Goal: Communication & Community: Participate in discussion

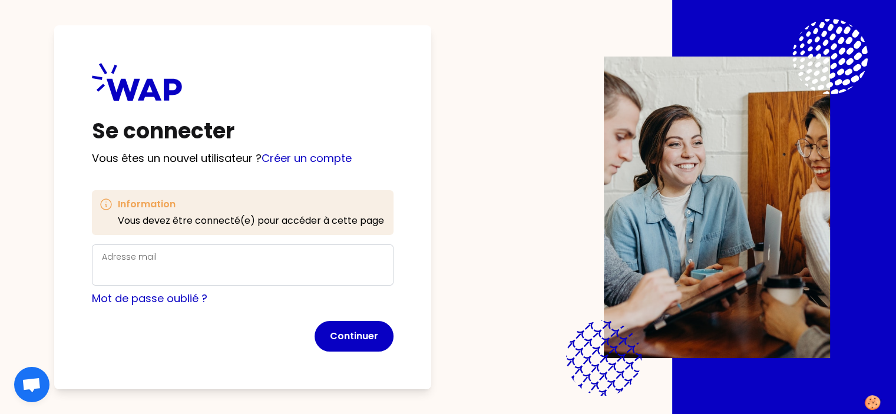
click at [318, 245] on div "Adresse mail" at bounding box center [243, 265] width 302 height 41
click at [240, 263] on div "Adresse mail" at bounding box center [243, 265] width 282 height 31
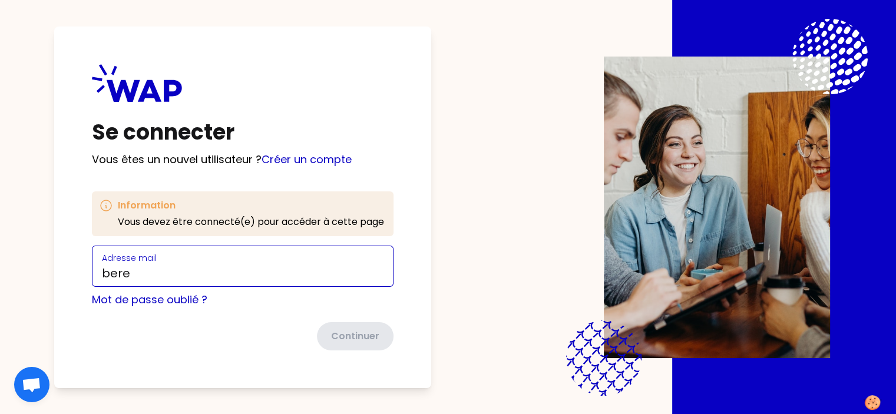
type input "[PERSON_NAME][EMAIL_ADDRESS][DOMAIN_NAME]"
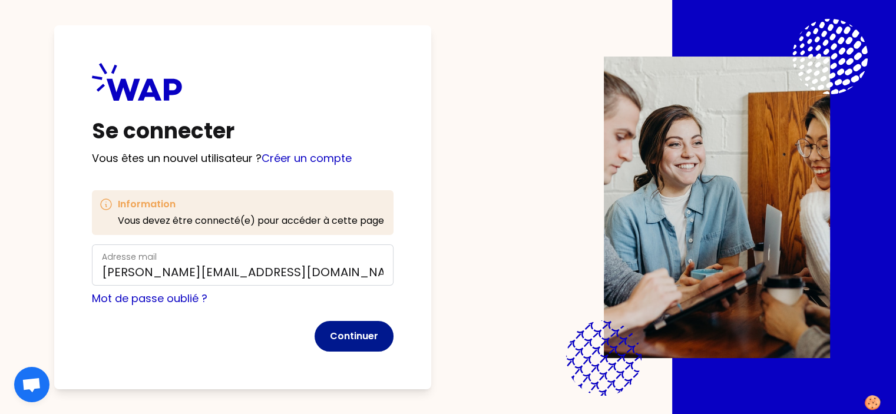
click at [367, 339] on button "Continuer" at bounding box center [354, 336] width 79 height 31
click at [342, 161] on link "Créer un compte" at bounding box center [307, 158] width 90 height 15
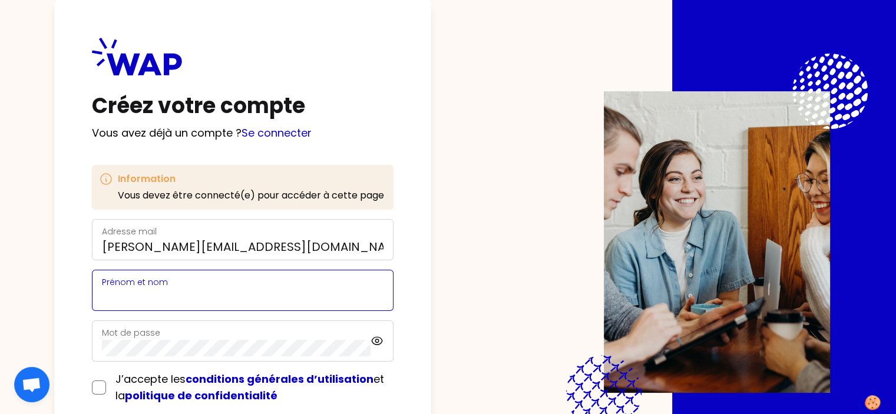
click at [243, 294] on input "Prénom et nom" at bounding box center [243, 297] width 282 height 16
type input "[PERSON_NAME]"
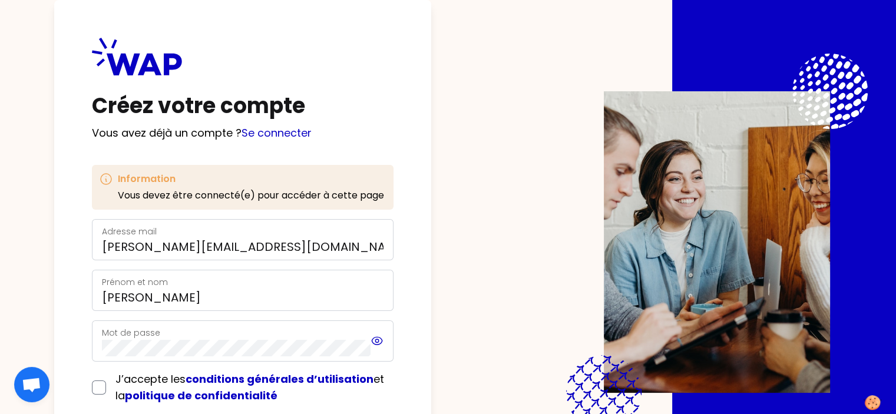
click at [384, 343] on icon at bounding box center [378, 341] width 14 height 14
click at [106, 386] on input "checkbox" at bounding box center [99, 388] width 14 height 14
checkbox input "true"
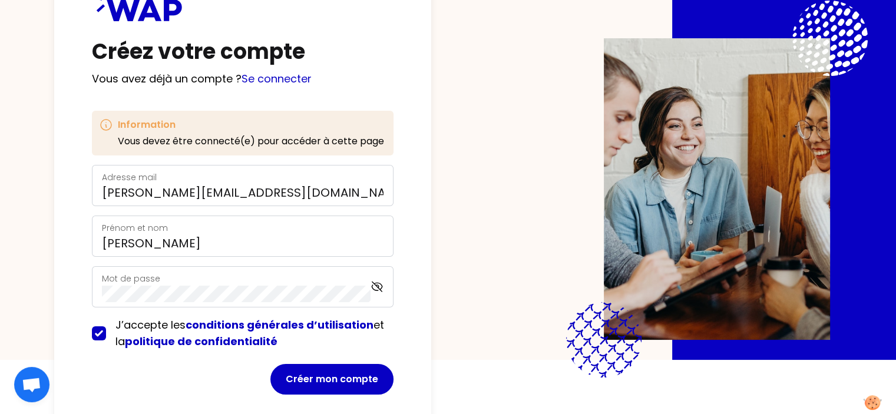
scroll to position [57, 0]
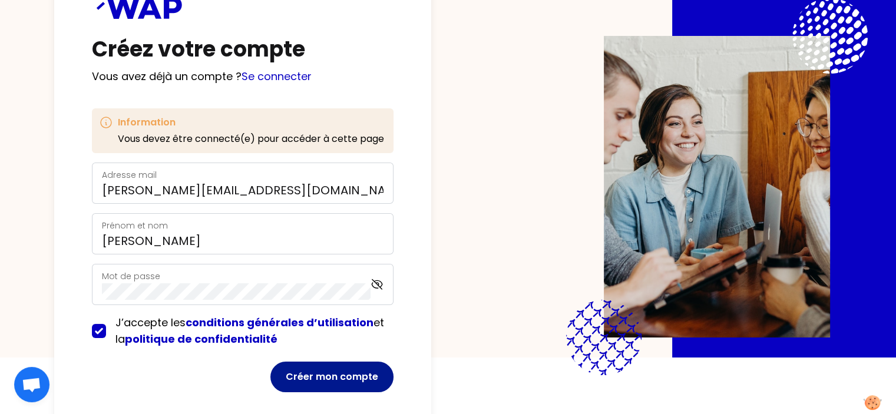
click at [333, 381] on button "Créer mon compte" at bounding box center [331, 377] width 123 height 31
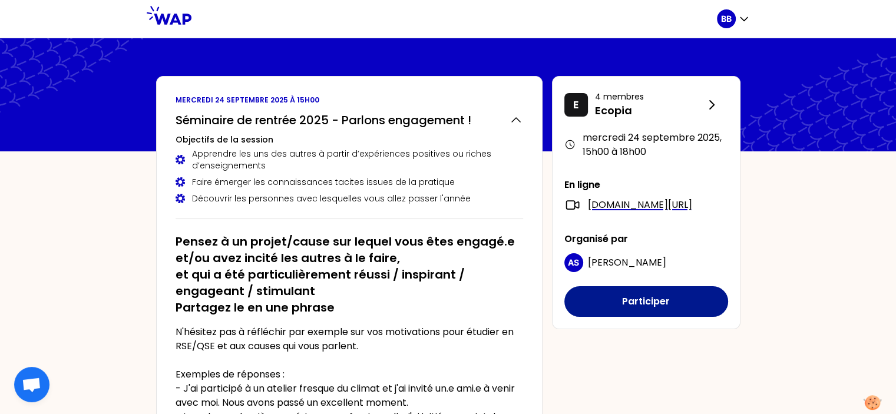
click at [622, 316] on button "Participer" at bounding box center [646, 301] width 164 height 31
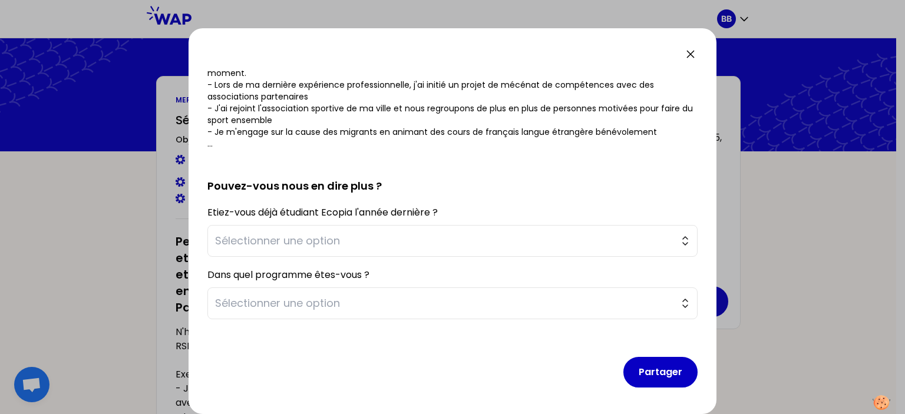
scroll to position [189, 0]
click at [674, 242] on button "Sélectionner une option" at bounding box center [452, 241] width 490 height 32
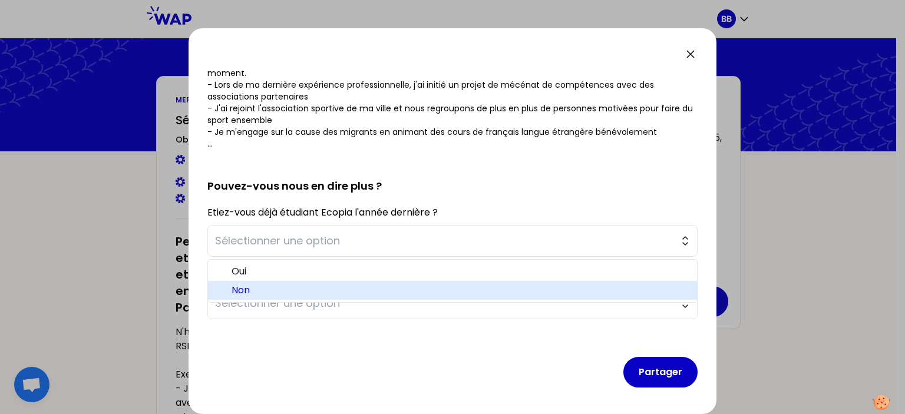
click at [489, 290] on span "Non" at bounding box center [460, 290] width 456 height 14
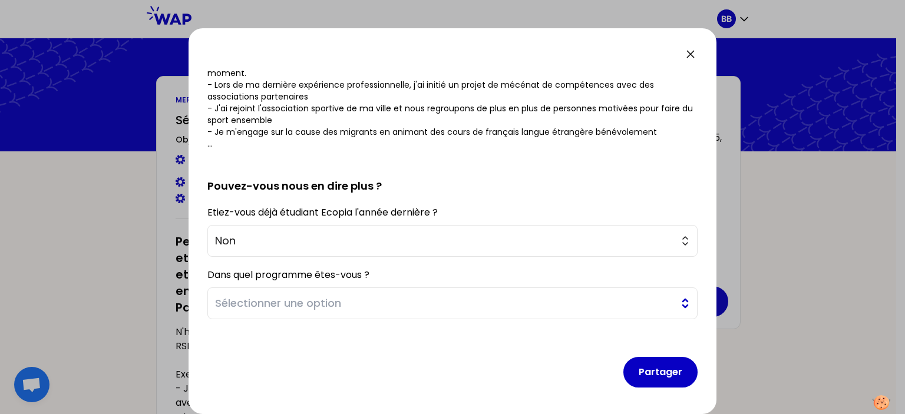
click at [675, 301] on button "Sélectionner une option" at bounding box center [452, 304] width 490 height 32
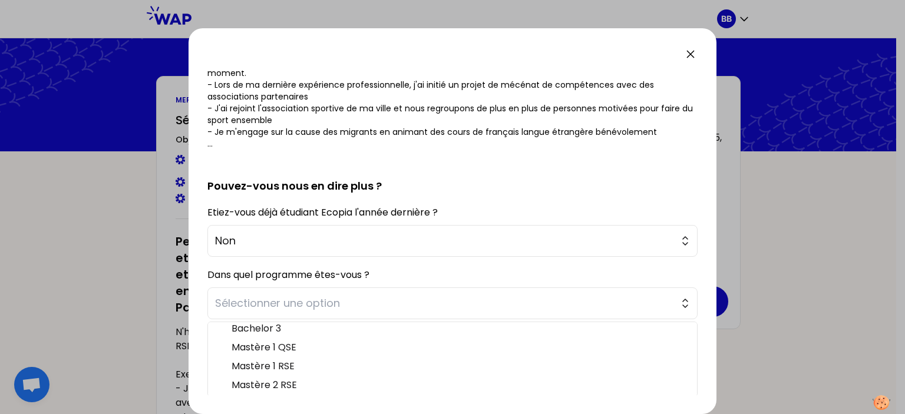
scroll to position [0, 0]
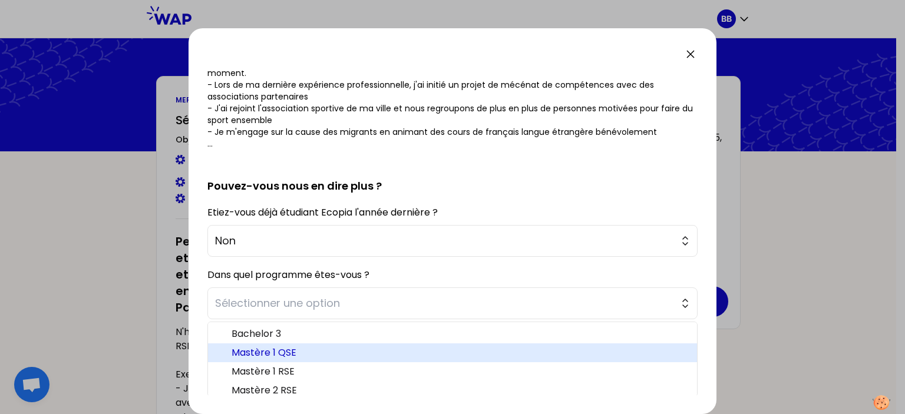
click at [301, 349] on span "Mastère 1 QSE" at bounding box center [460, 353] width 456 height 14
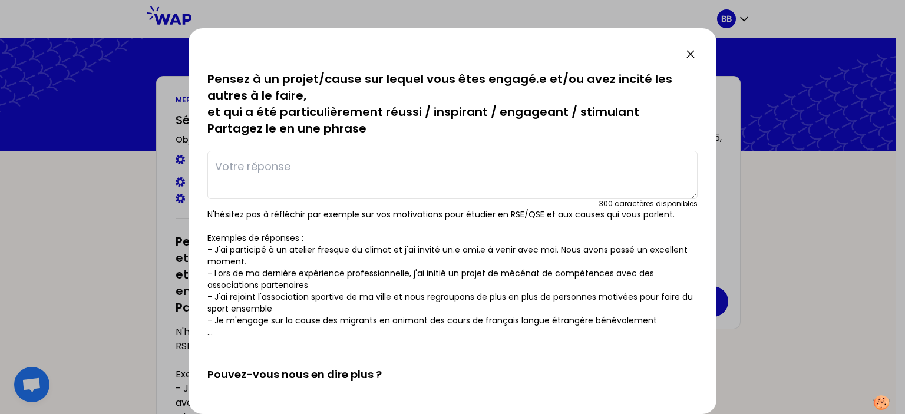
click at [567, 175] on textarea at bounding box center [452, 175] width 490 height 48
type textarea "j"
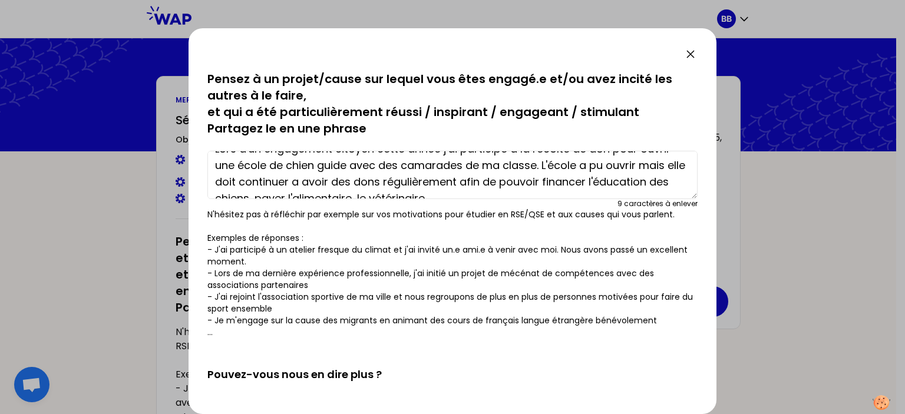
scroll to position [33, 0]
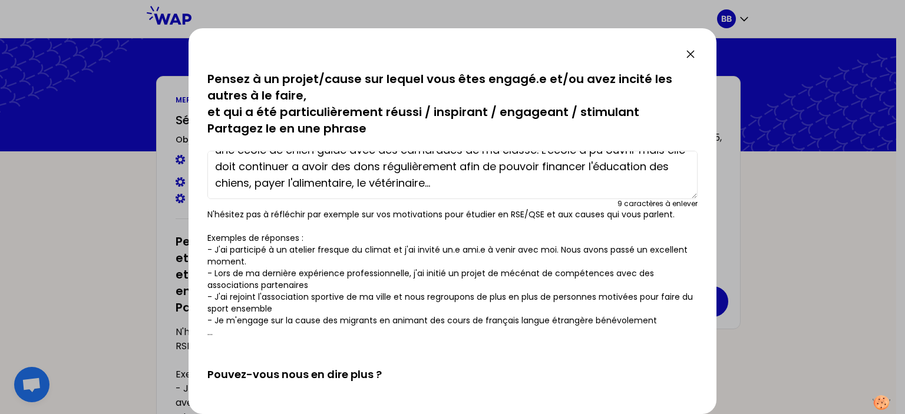
drag, startPoint x: 212, startPoint y: 163, endPoint x: 619, endPoint y: 200, distance: 408.8
click at [619, 200] on div "Lors d'un engagement citoyen cette année j'ai participé à la récolte de don pou…" at bounding box center [452, 177] width 490 height 62
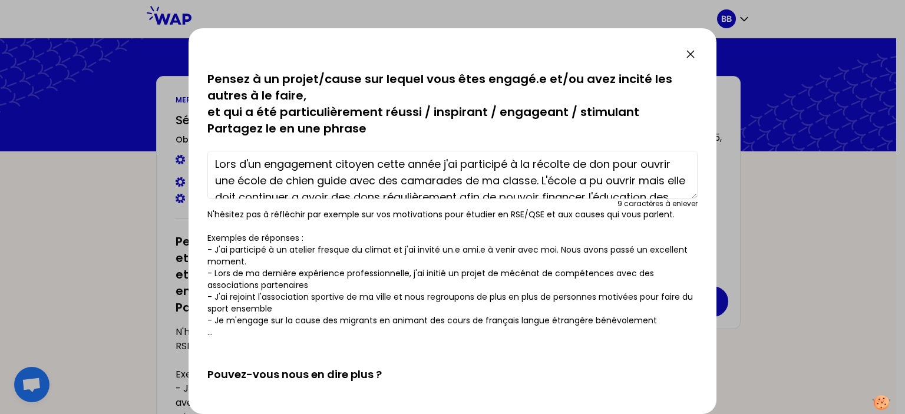
scroll to position [0, 0]
click at [647, 175] on textarea "Lors d'un engagement citoyen cette année j'ai participé à la récolte de don pou…" at bounding box center [452, 175] width 490 height 48
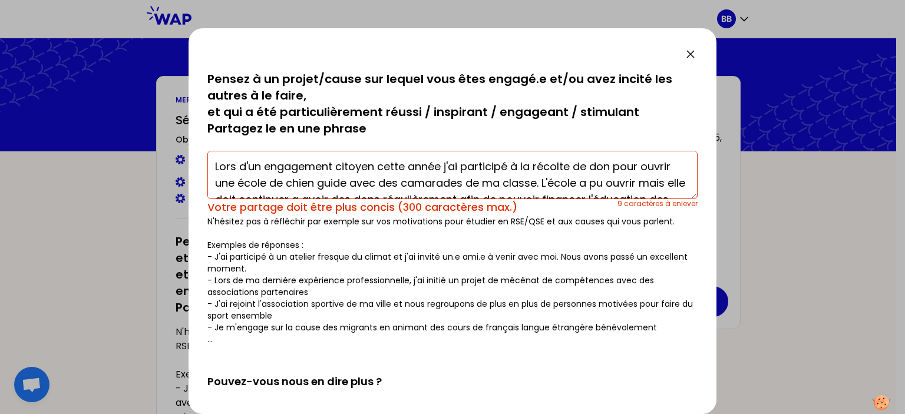
click at [611, 170] on textarea "Lors d'un engagement citoyen cette année j'ai participé à la récolte de don pou…" at bounding box center [452, 175] width 490 height 48
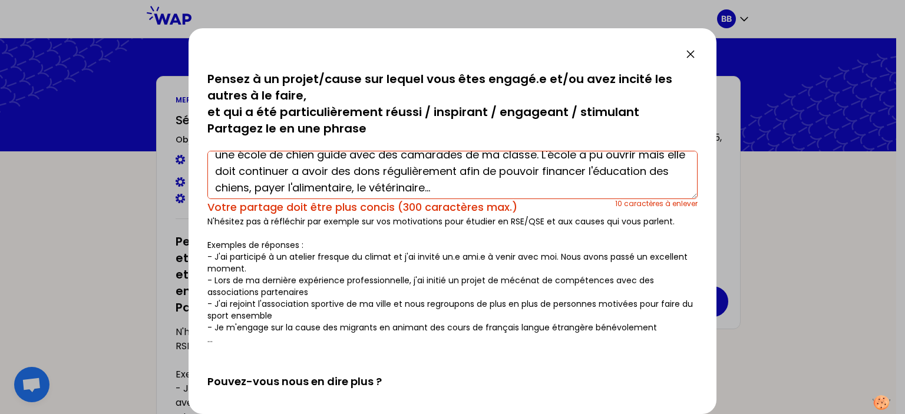
scroll to position [33, 0]
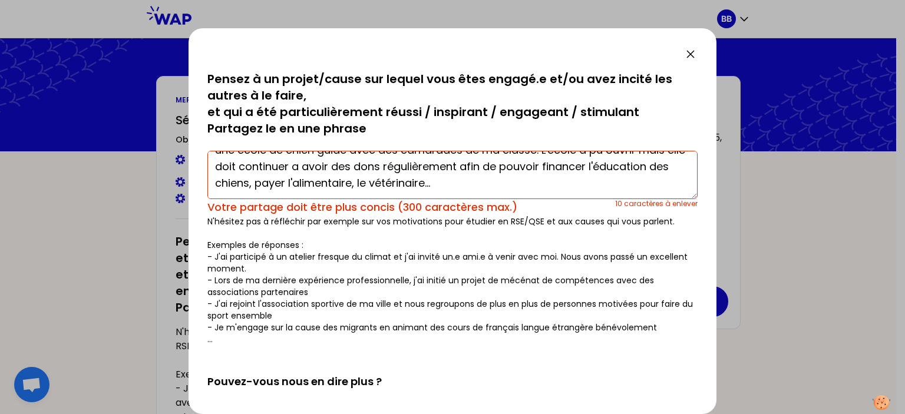
click at [348, 163] on textarea "Lors d'un engagement citoyen cette année j'ai participé à la récolte de dons po…" at bounding box center [452, 175] width 490 height 48
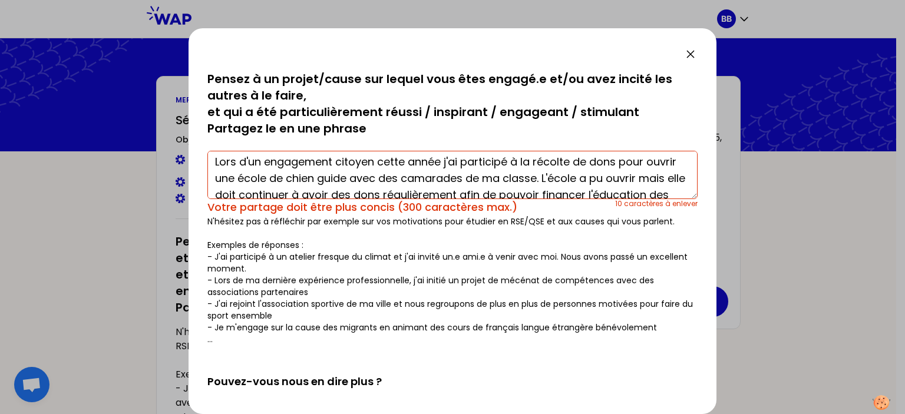
click at [443, 161] on textarea "Lors d'un engagement citoyen cette année j'ai participé à la récolte de dons po…" at bounding box center [452, 175] width 490 height 48
click at [675, 174] on textarea "Lors d'un engagement citoyen cette année, j'ai participé à la récolte de dons p…" at bounding box center [452, 175] width 490 height 48
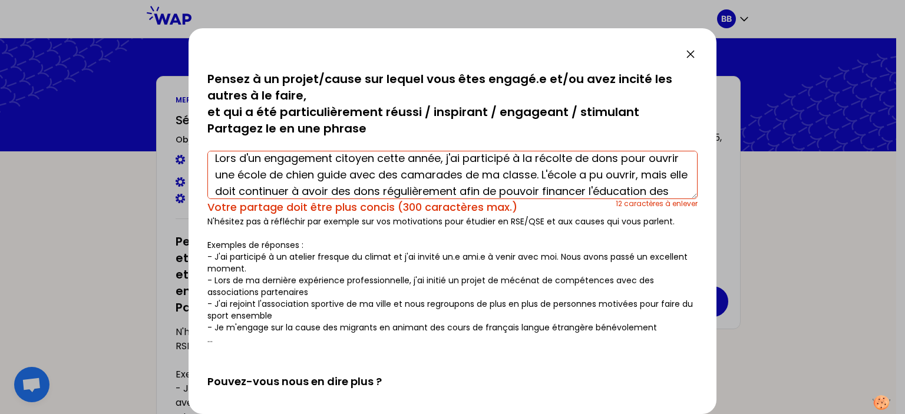
scroll to position [33, 0]
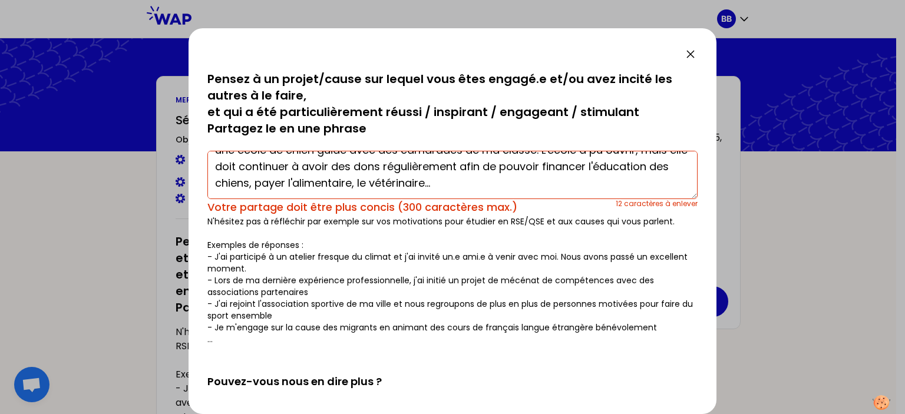
click at [530, 183] on textarea "Lors d'un engagement citoyen cette année, j'ai participé à la récolte de dons p…" at bounding box center [452, 175] width 490 height 48
click at [414, 162] on textarea "Lors d'un engagement citoyen cette année, j'ai participé à la récolte de dons p…" at bounding box center [452, 175] width 490 height 48
click at [559, 166] on textarea "Lors d'un engagement citoyen cette année, j'ai participé à la récolte de dons p…" at bounding box center [452, 175] width 490 height 48
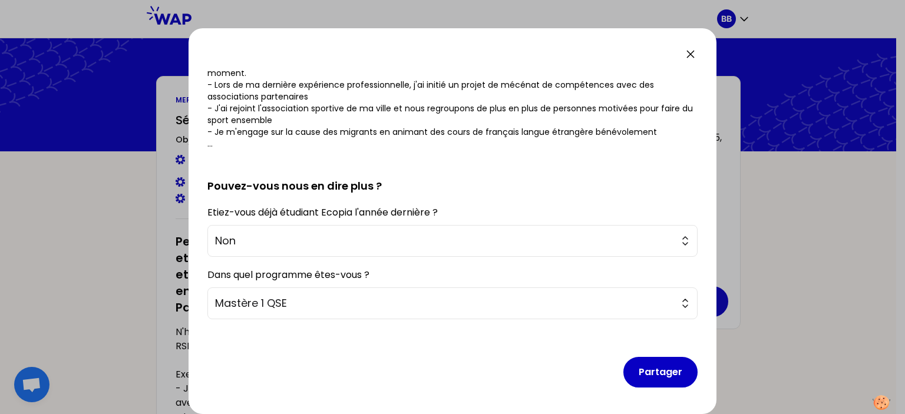
scroll to position [189, 0]
type textarea "Lors d'un engagement citoyen cette année, j'ai participé à la récolte de dons p…"
click at [630, 381] on button "Partager" at bounding box center [660, 372] width 74 height 31
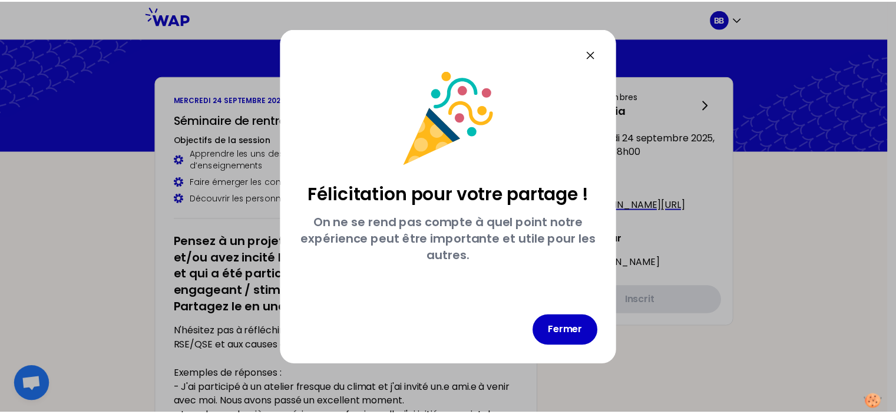
scroll to position [0, 0]
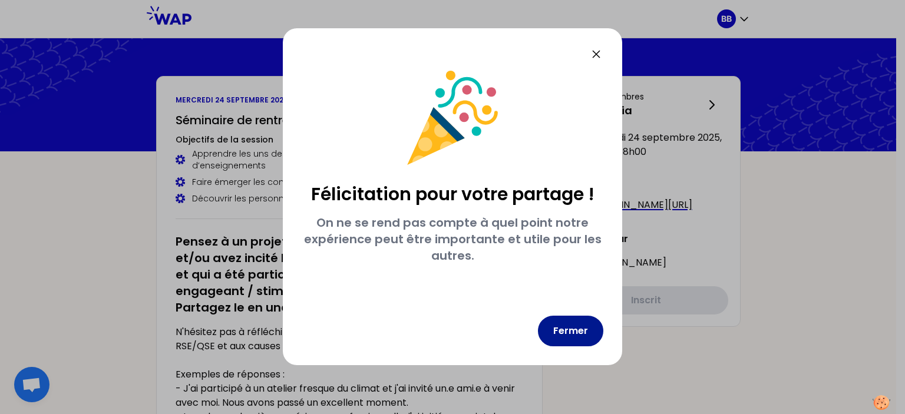
click at [570, 322] on button "Fermer" at bounding box center [570, 331] width 65 height 31
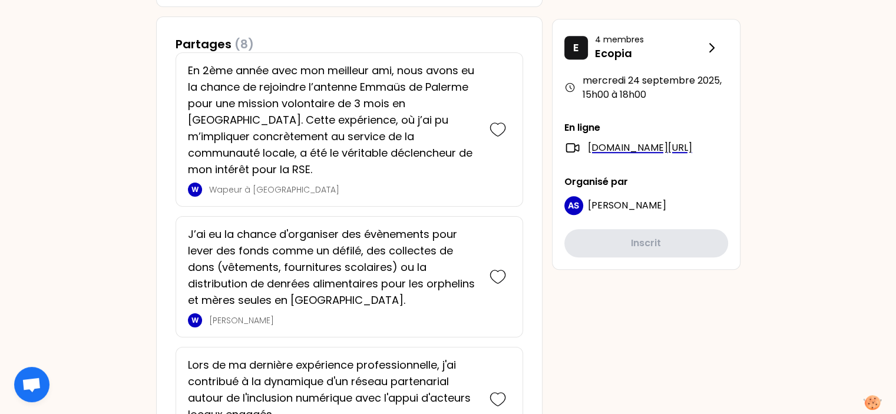
scroll to position [742, 0]
